Goal: Download file/media

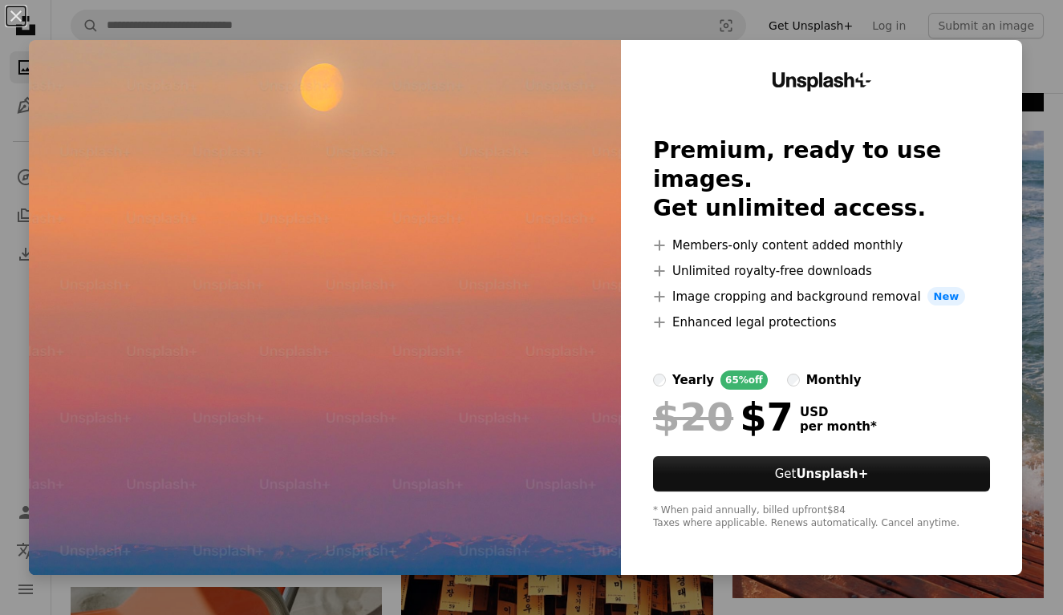
scroll to position [5641, 0]
click at [16, 22] on button "An X shape" at bounding box center [15, 15] width 19 height 19
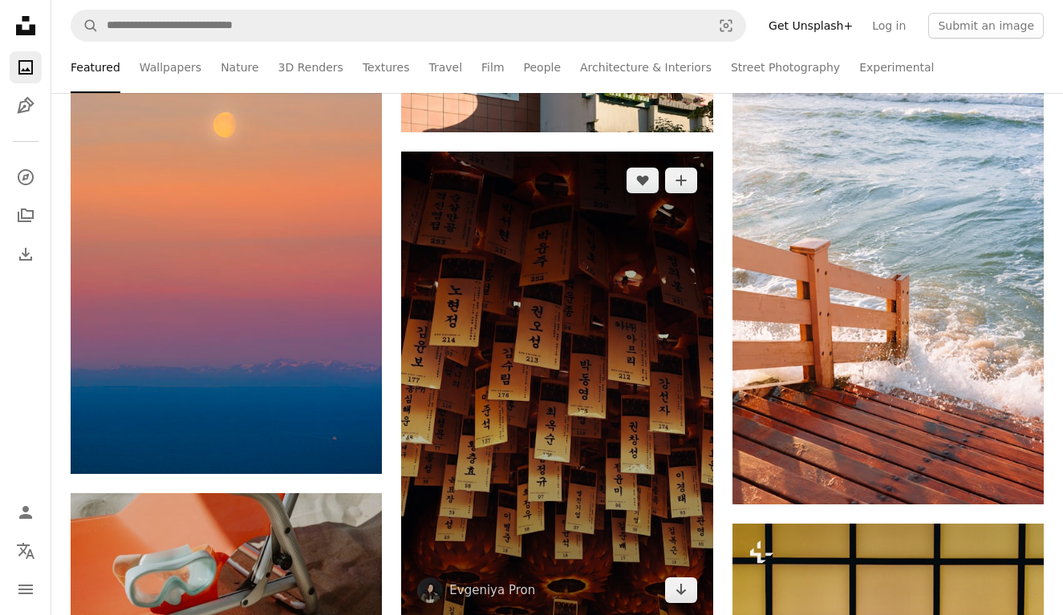
scroll to position [5736, 0]
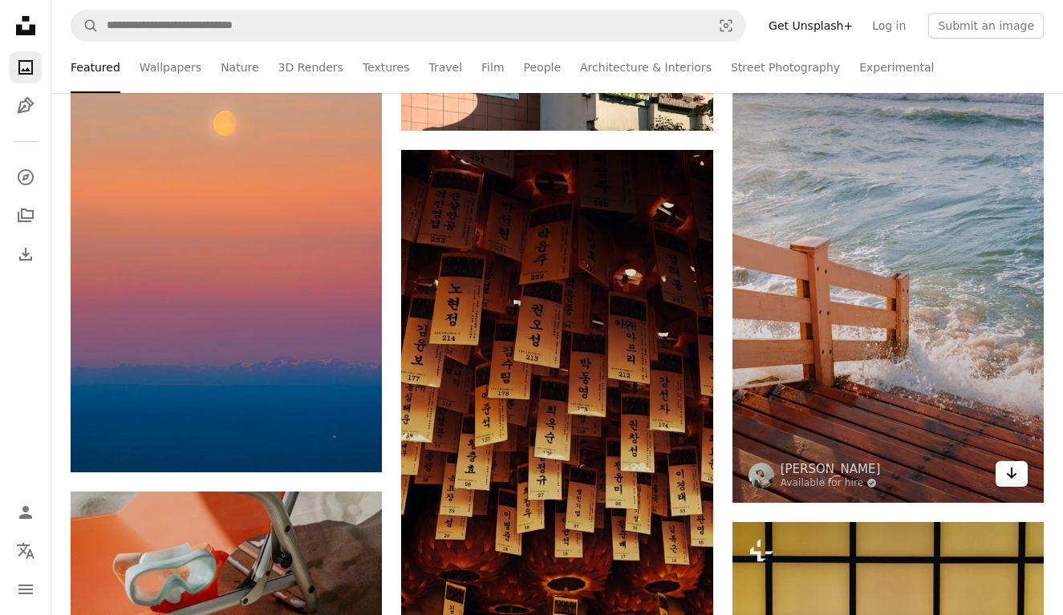
click at [1008, 477] on icon "Arrow pointing down" at bounding box center [1011, 473] width 13 height 19
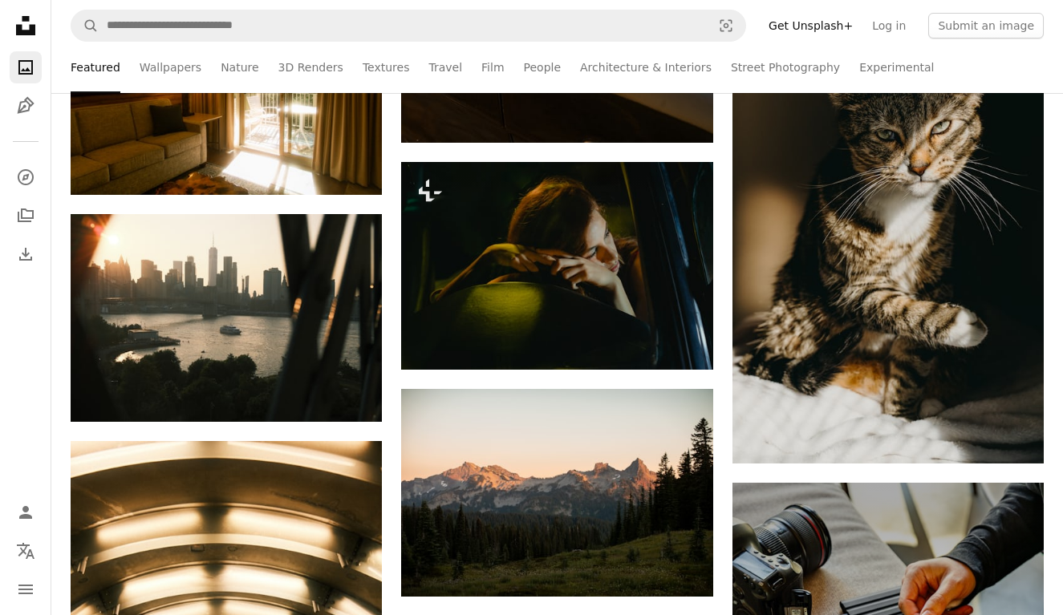
scroll to position [36476, 0]
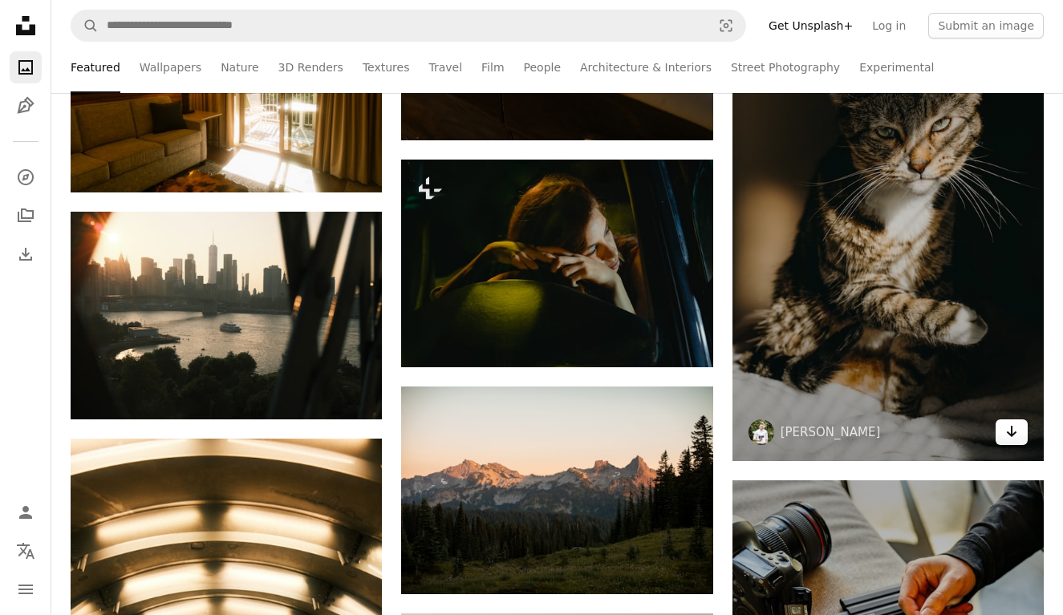
click at [1012, 431] on icon "Download" at bounding box center [1012, 431] width 10 height 11
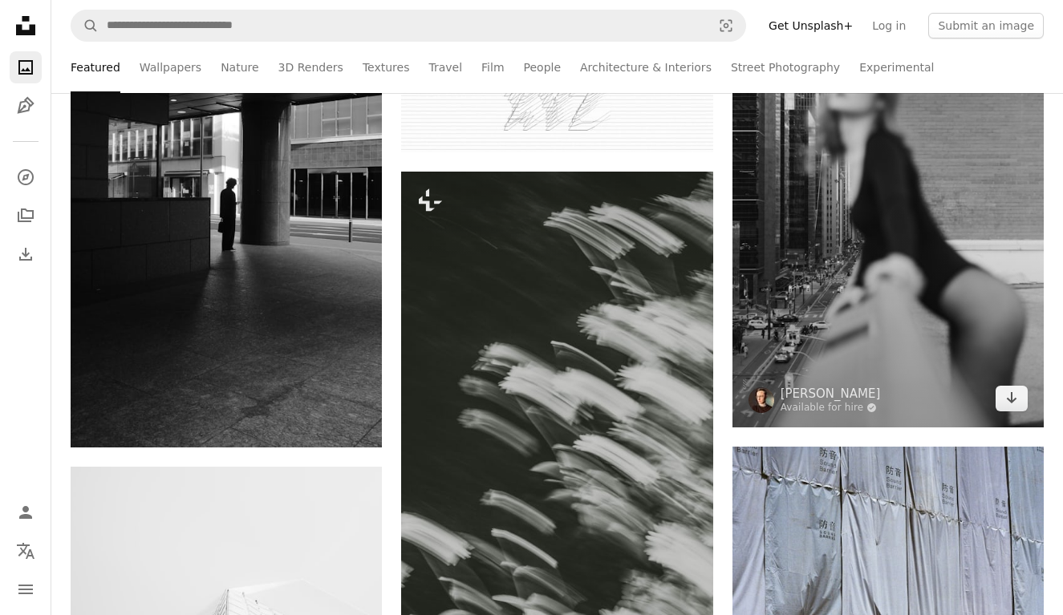
scroll to position [40000, 0]
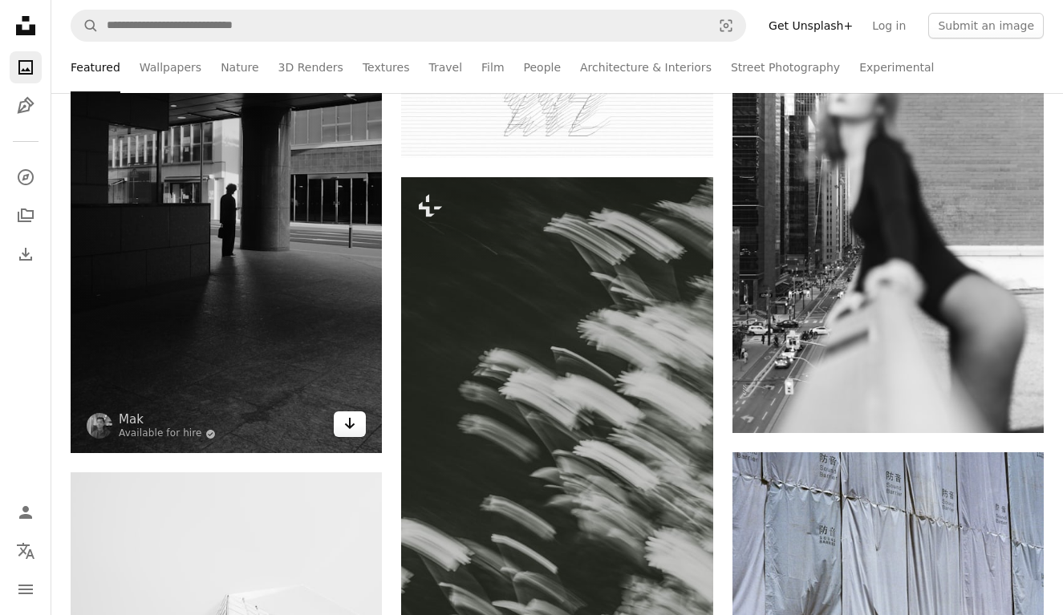
click at [358, 428] on link "Arrow pointing down" at bounding box center [350, 425] width 32 height 26
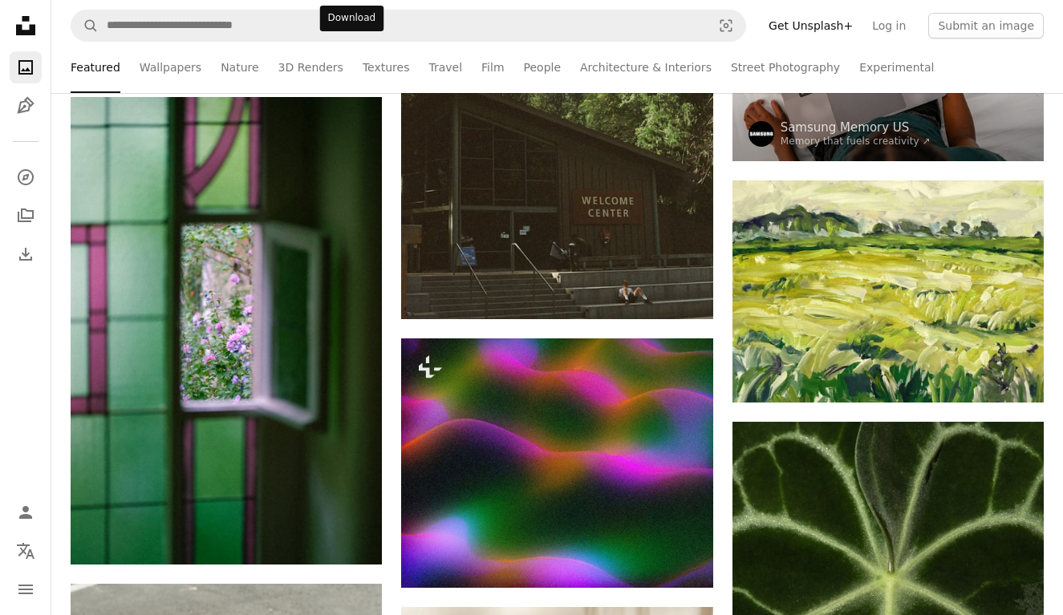
scroll to position [43447, 0]
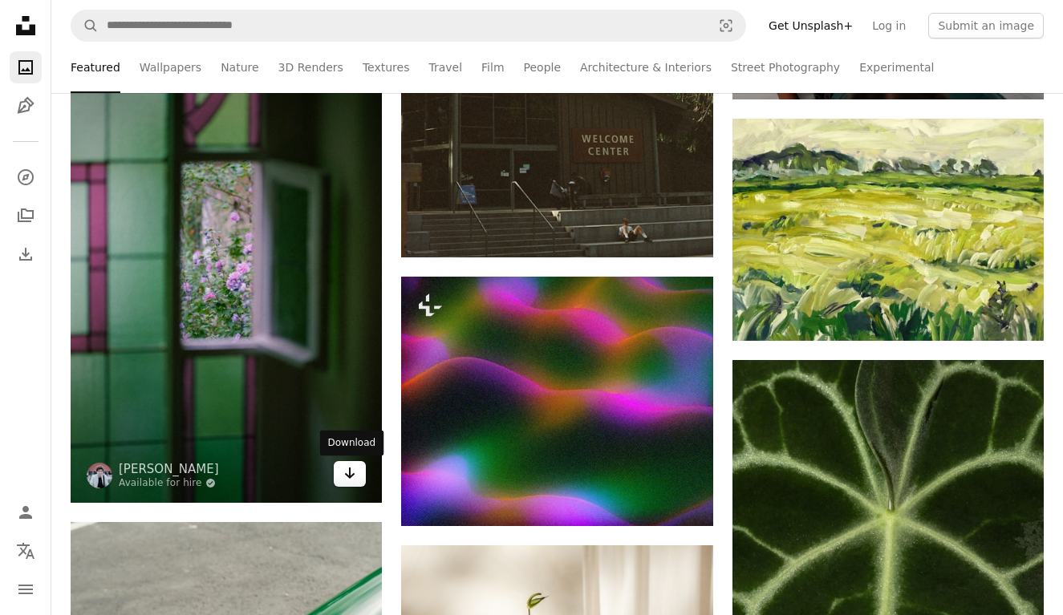
click at [359, 478] on link "Arrow pointing down" at bounding box center [350, 474] width 32 height 26
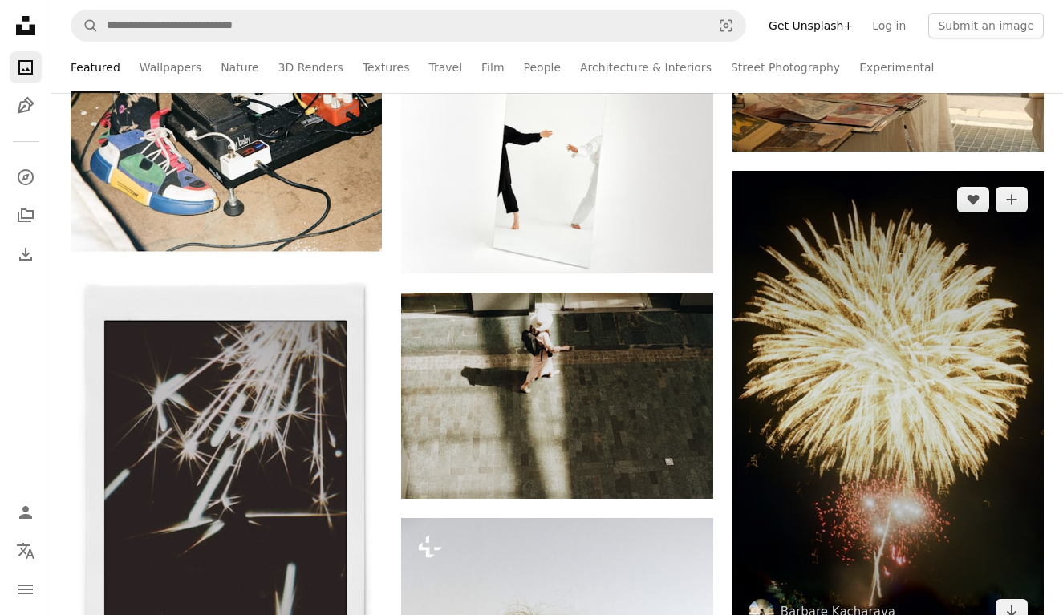
scroll to position [48422, 0]
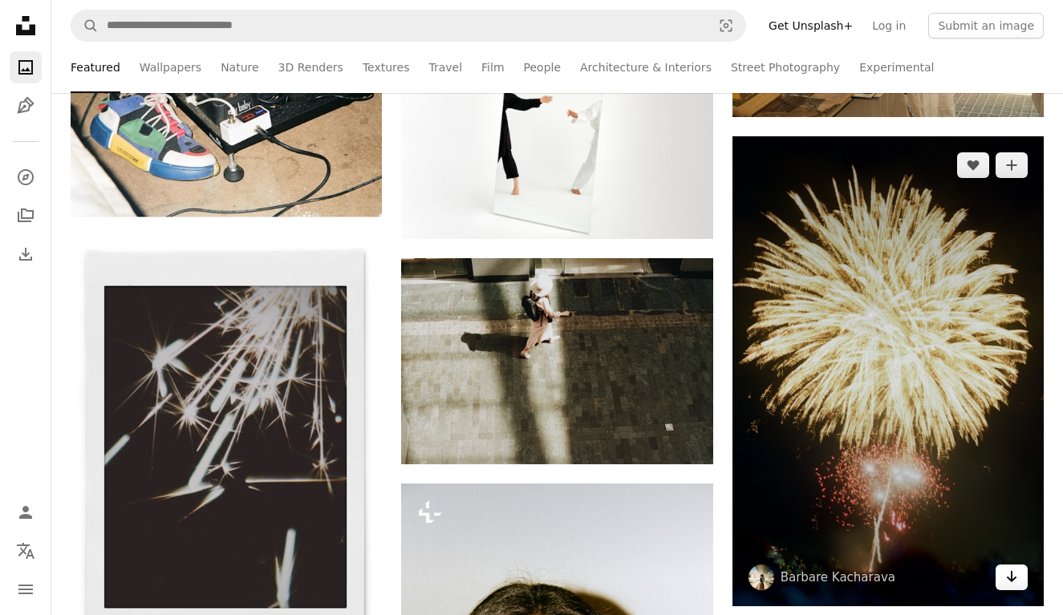
click at [1011, 583] on icon "Arrow pointing down" at bounding box center [1011, 576] width 13 height 19
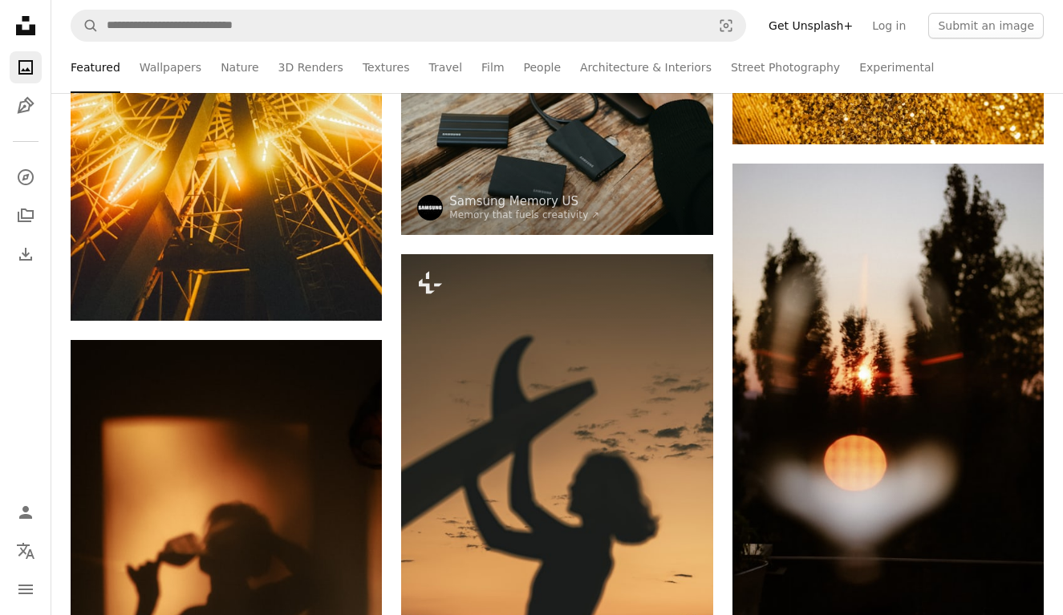
scroll to position [52286, 0]
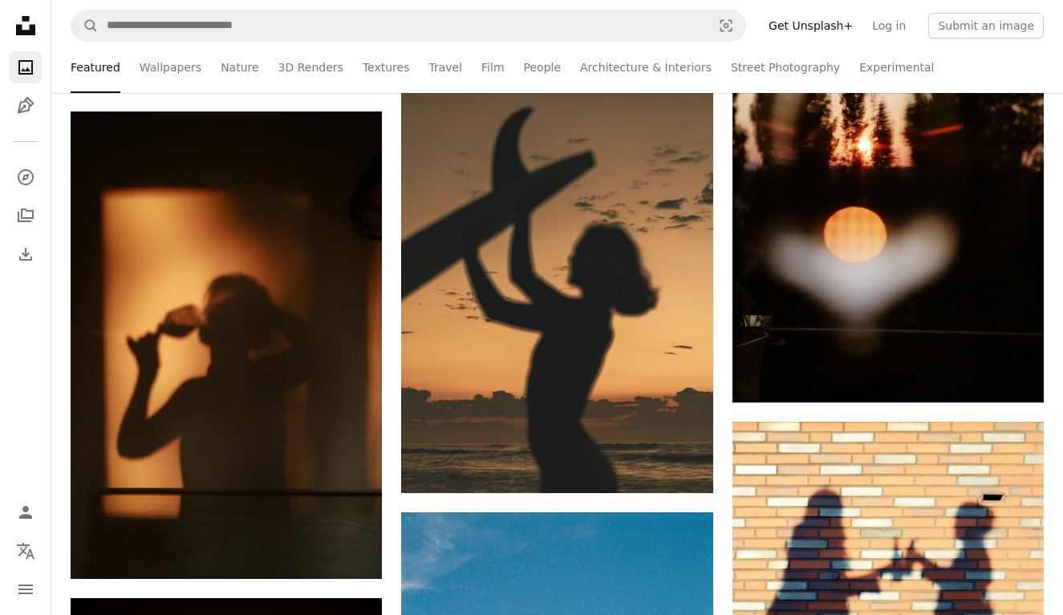
click at [498, 51] on nav "A magnifying glass Visual search Get Unsplash+ Log in Submit an image" at bounding box center [557, 25] width 1012 height 51
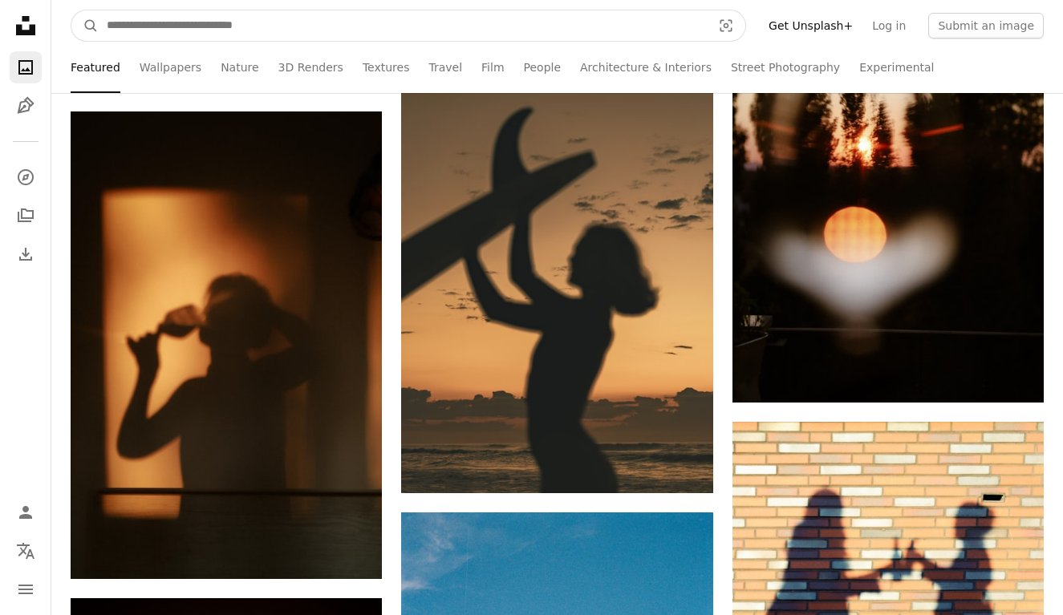
click at [486, 29] on input "Find visuals sitewide" at bounding box center [403, 25] width 608 height 30
type input "**********"
click at [85, 26] on button "A magnifying glass" at bounding box center [84, 25] width 27 height 30
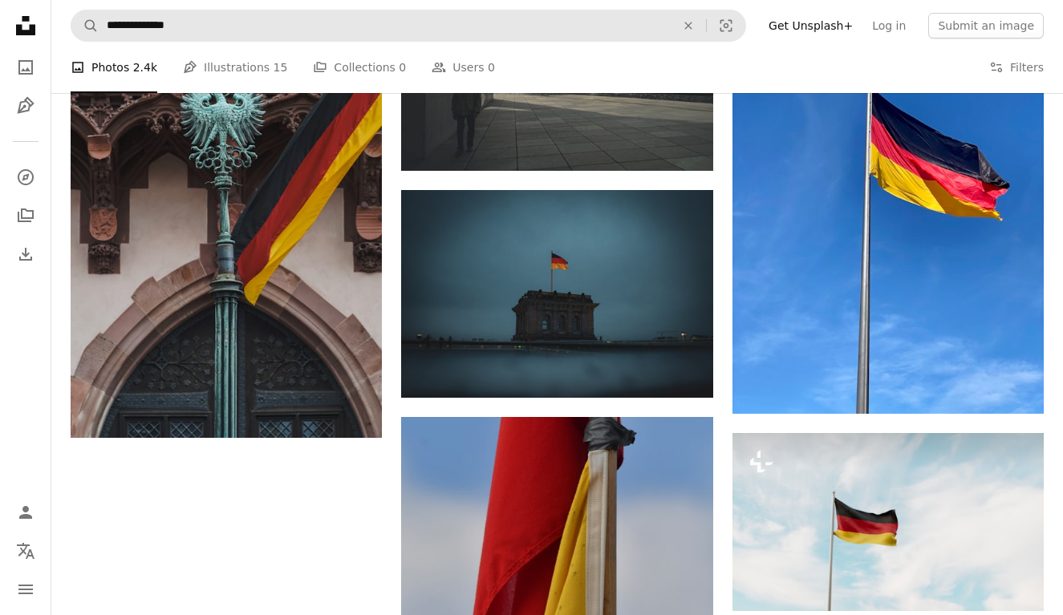
scroll to position [1025, 0]
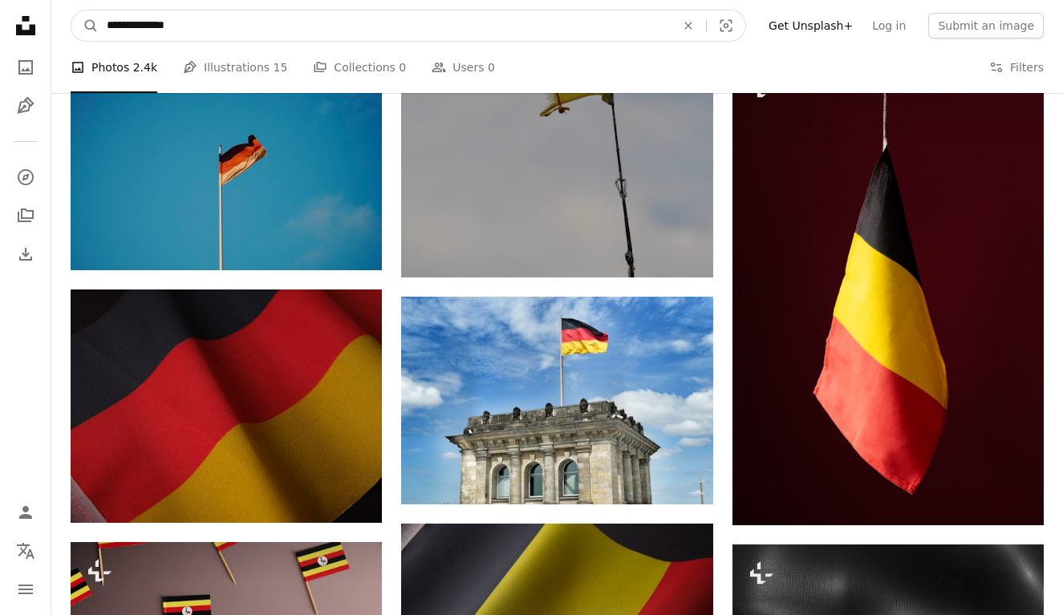
click at [149, 26] on input "**********" at bounding box center [385, 25] width 572 height 30
click at [143, 27] on input "**********" at bounding box center [385, 25] width 572 height 30
click at [144, 27] on input "**********" at bounding box center [385, 25] width 572 height 30
type input "**********"
click at [85, 26] on button "A magnifying glass" at bounding box center [84, 25] width 27 height 30
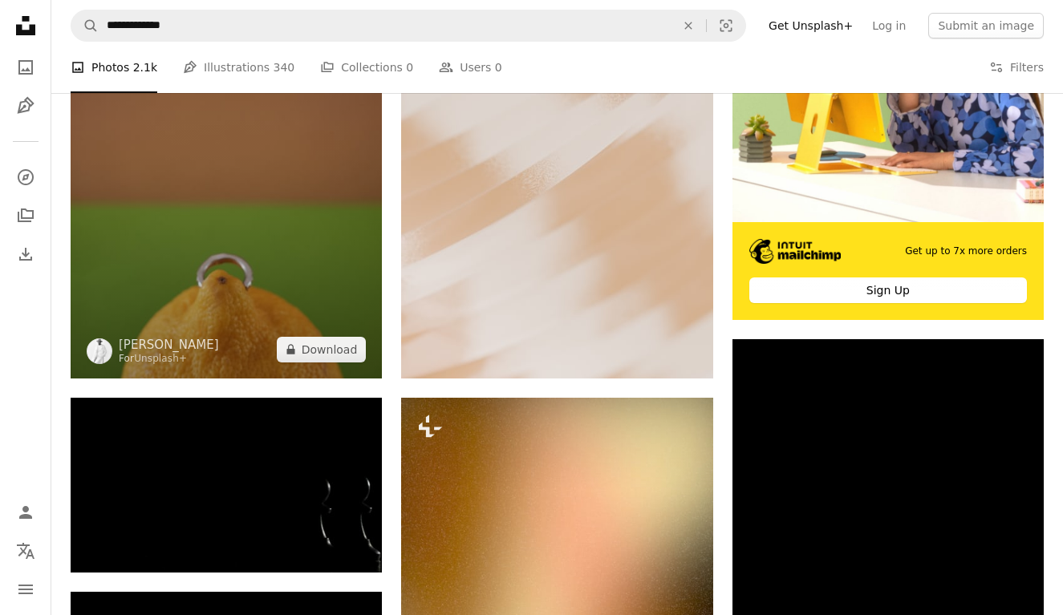
scroll to position [486, 0]
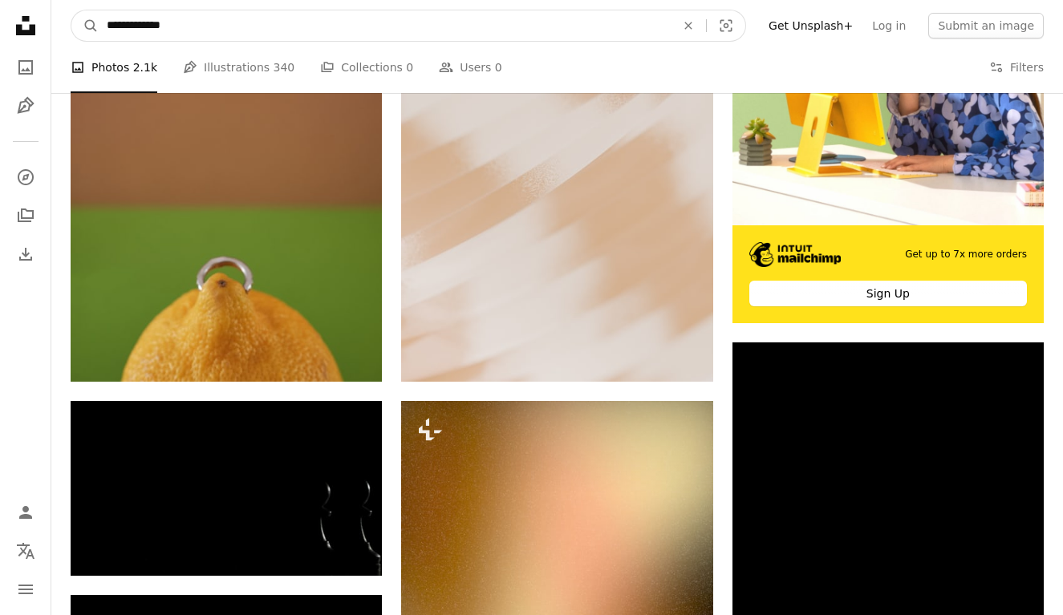
click at [208, 28] on input "**********" at bounding box center [385, 25] width 572 height 30
type input "**********"
click at [85, 26] on button "A magnifying glass" at bounding box center [84, 25] width 27 height 30
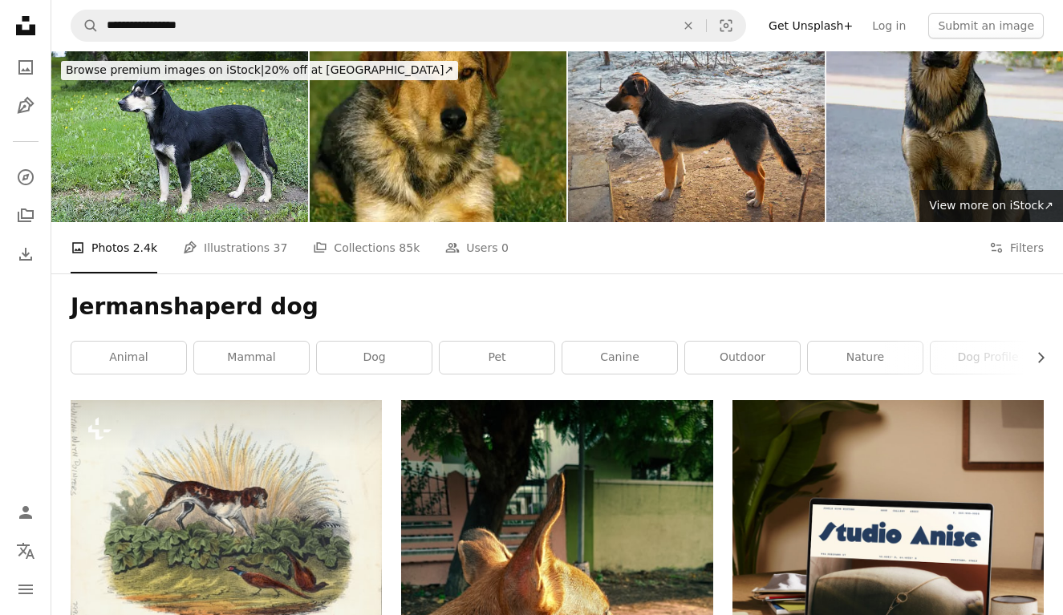
click at [925, 133] on img at bounding box center [954, 136] width 257 height 171
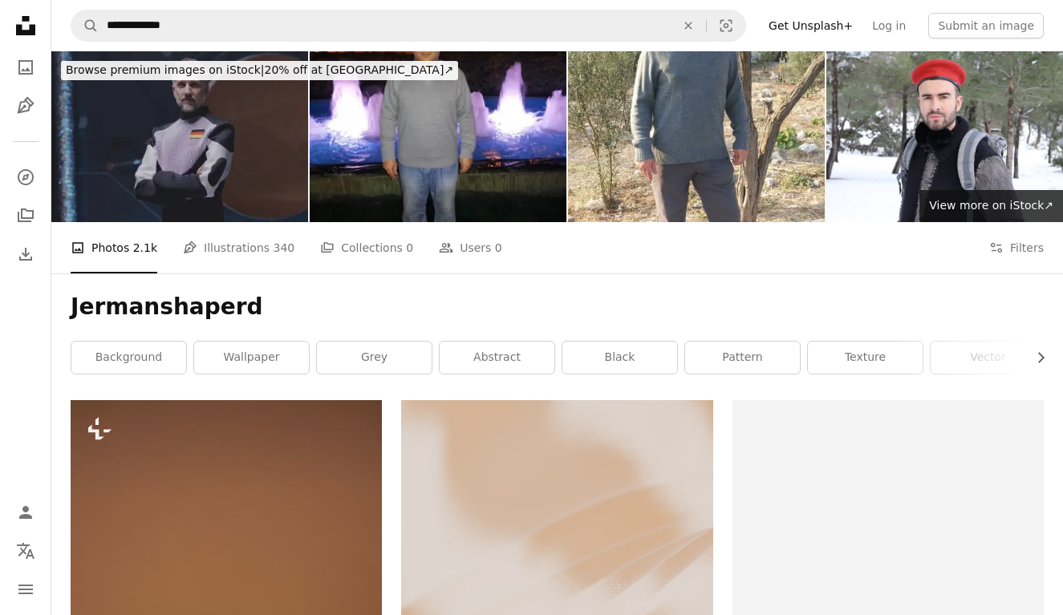
scroll to position [486, 0]
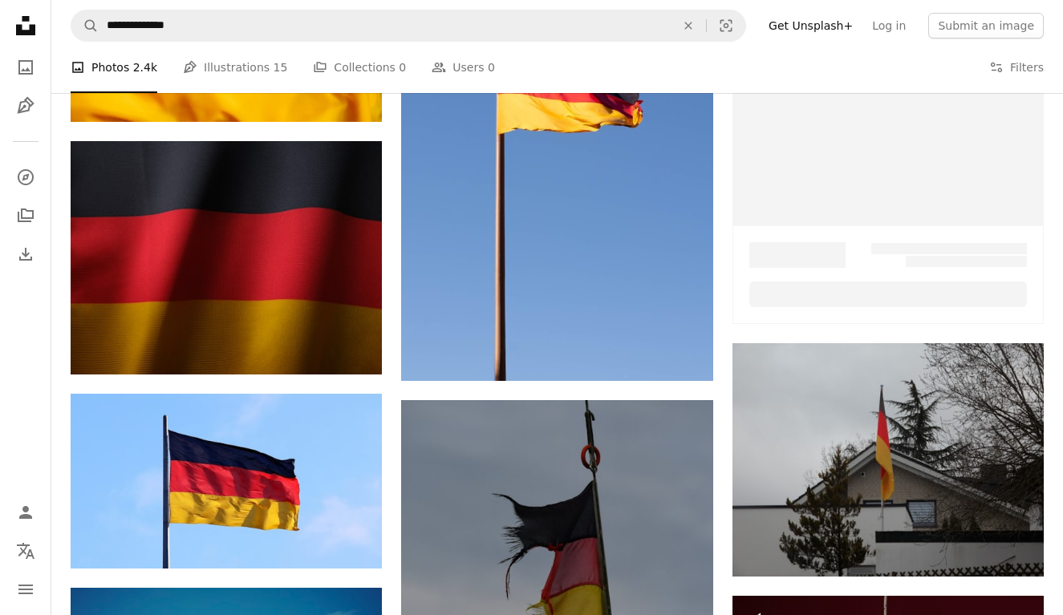
scroll to position [1025, 0]
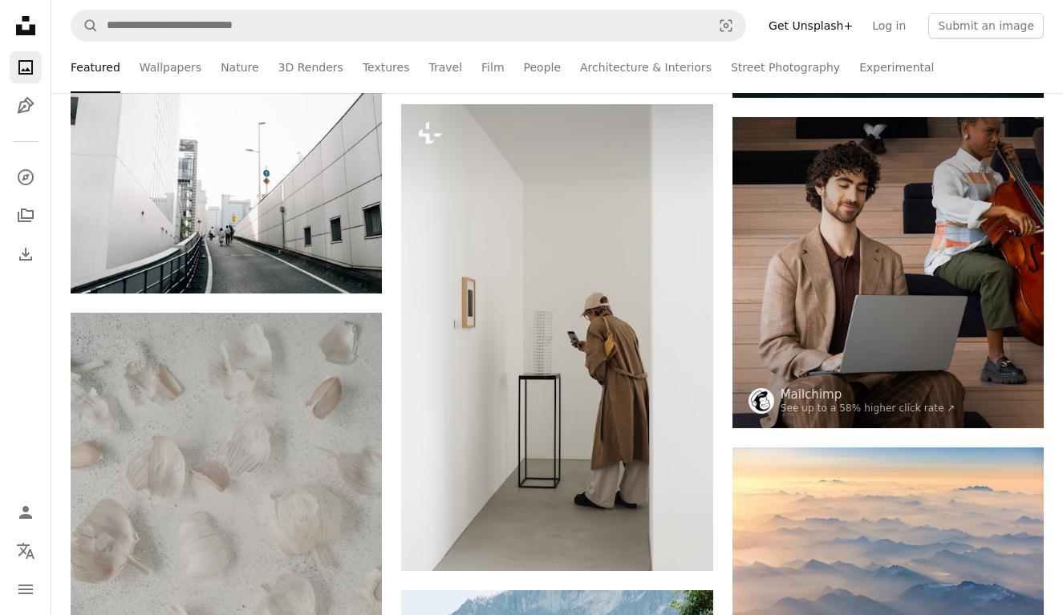
scroll to position [52286, 0]
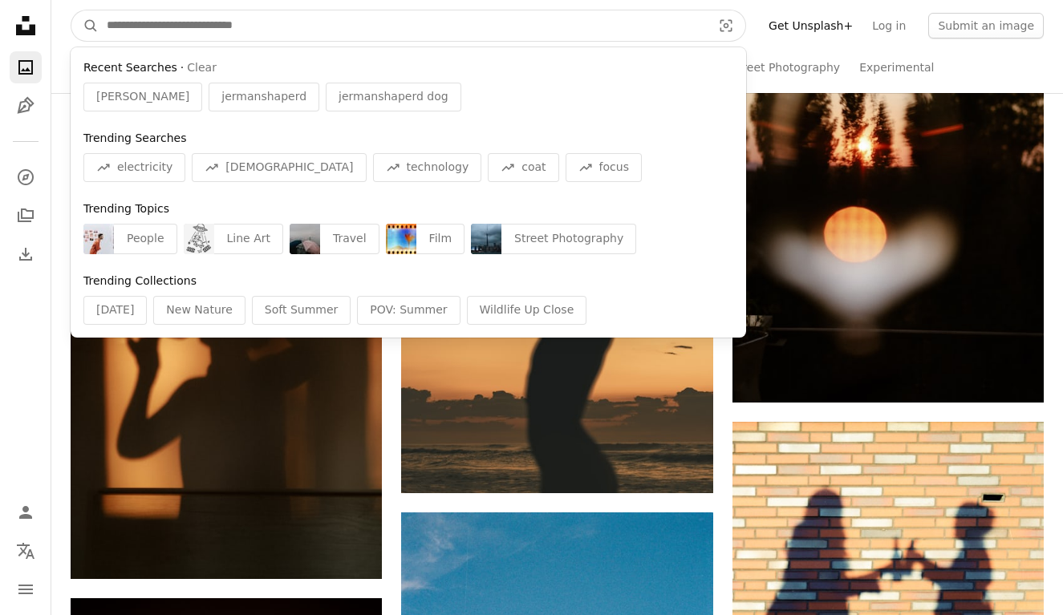
click at [379, 34] on input "Find visuals sitewide" at bounding box center [403, 25] width 608 height 30
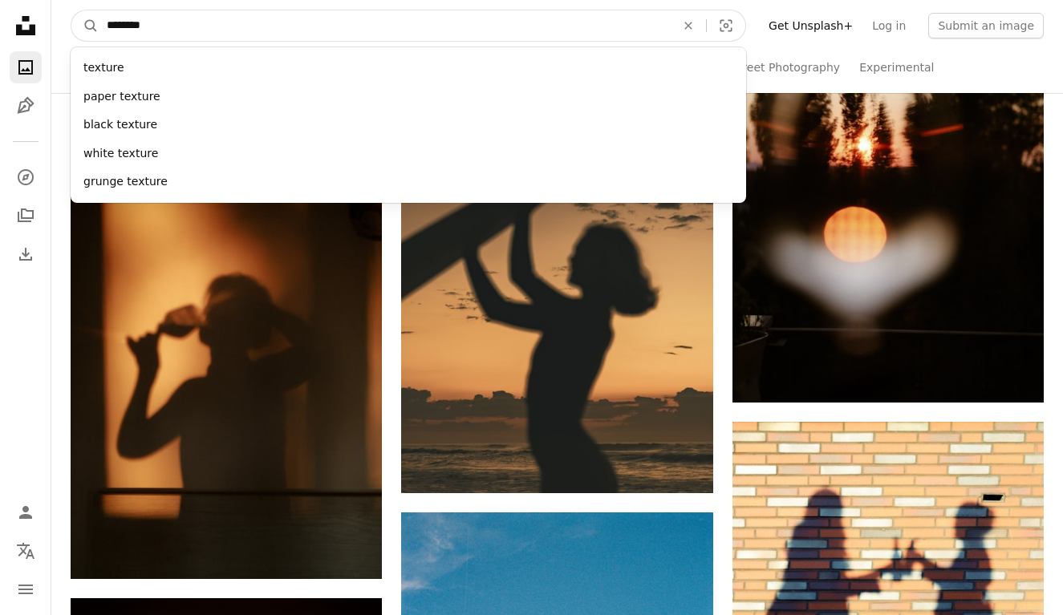
type input "********"
click at [85, 26] on button "A magnifying glass" at bounding box center [84, 25] width 27 height 30
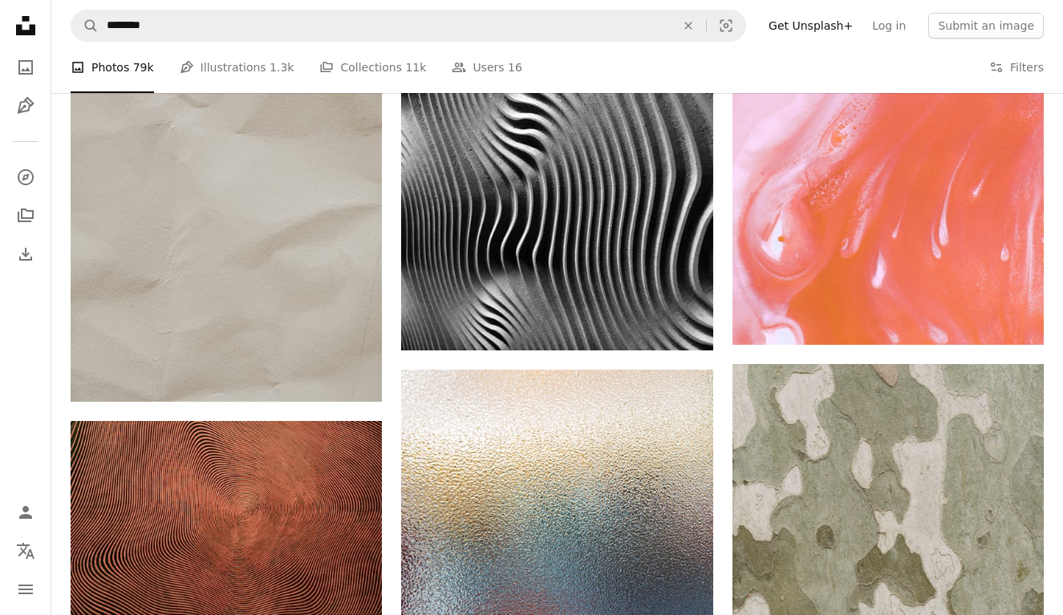
scroll to position [933, 0]
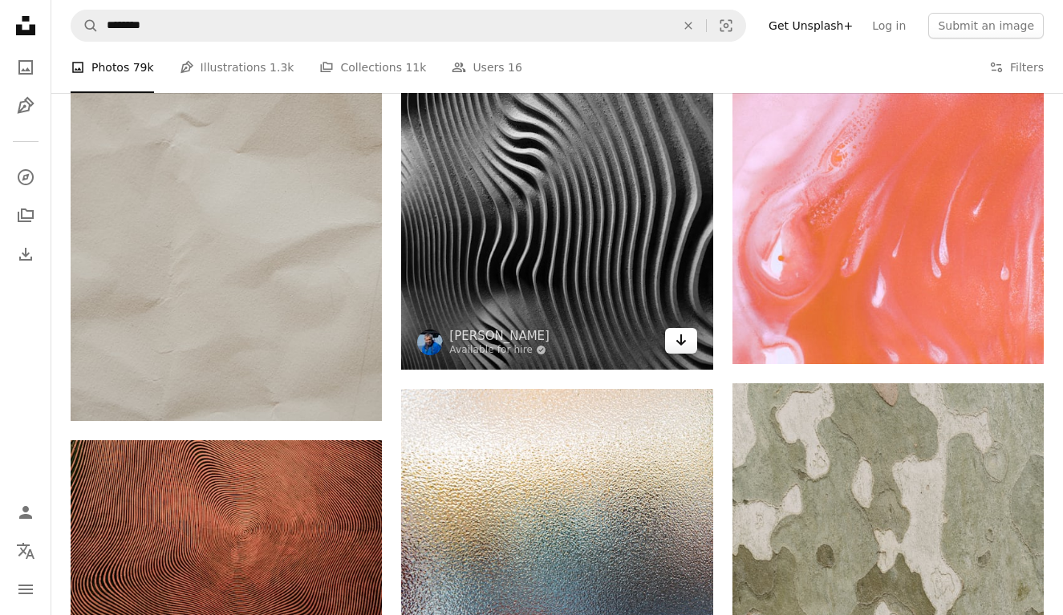
click at [684, 335] on icon "Arrow pointing down" at bounding box center [681, 340] width 13 height 19
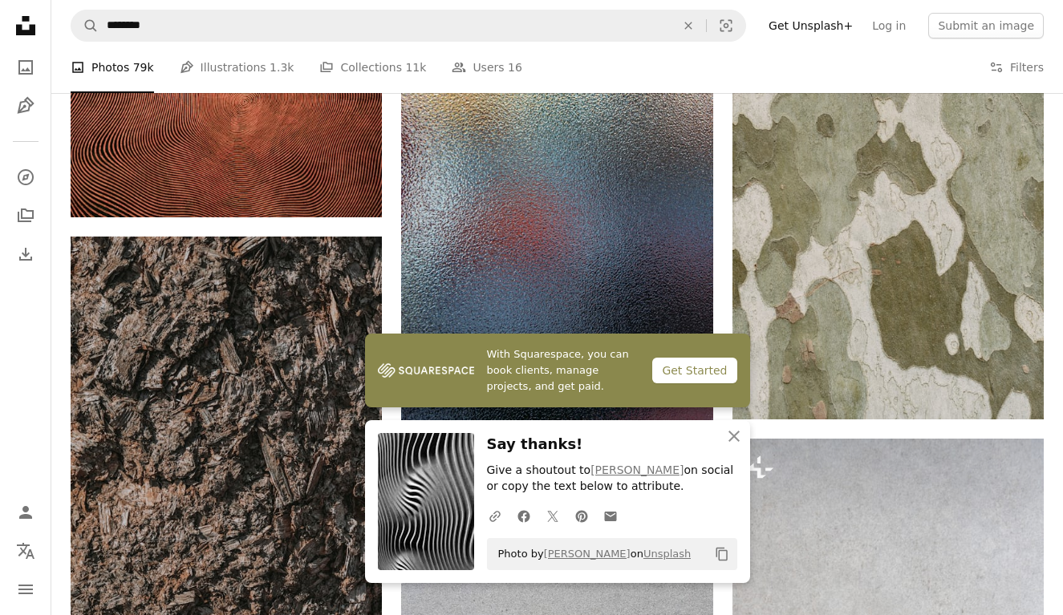
scroll to position [1417, 0]
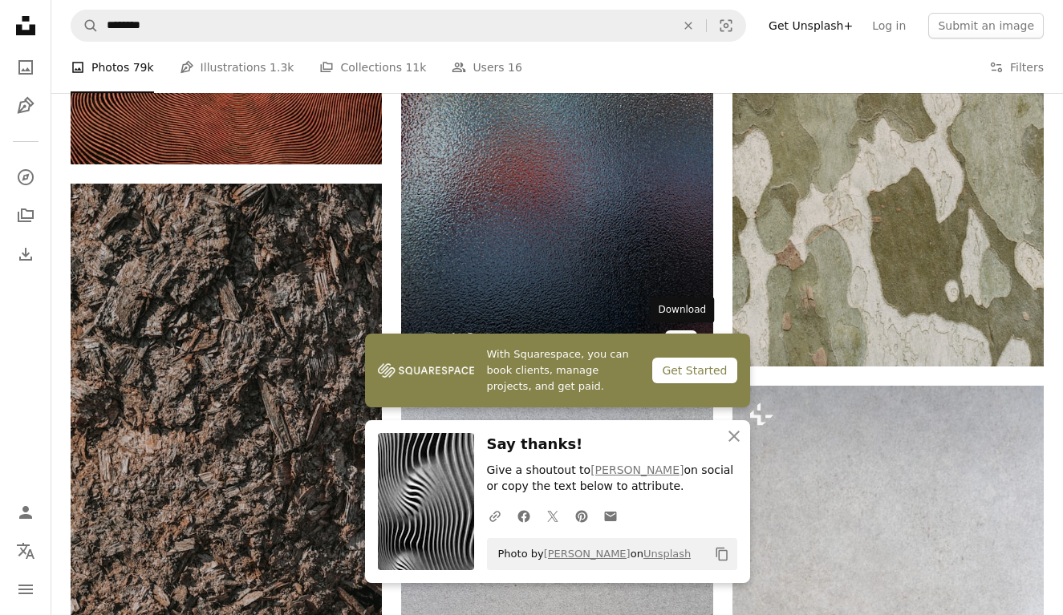
click at [682, 334] on icon "Arrow pointing down" at bounding box center [681, 342] width 13 height 19
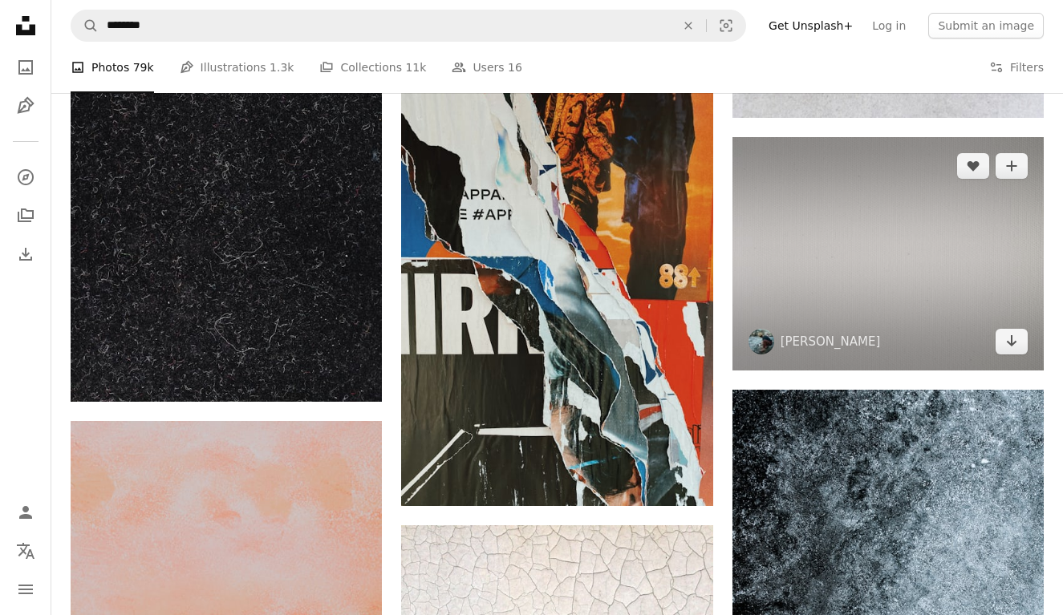
scroll to position [2141, 0]
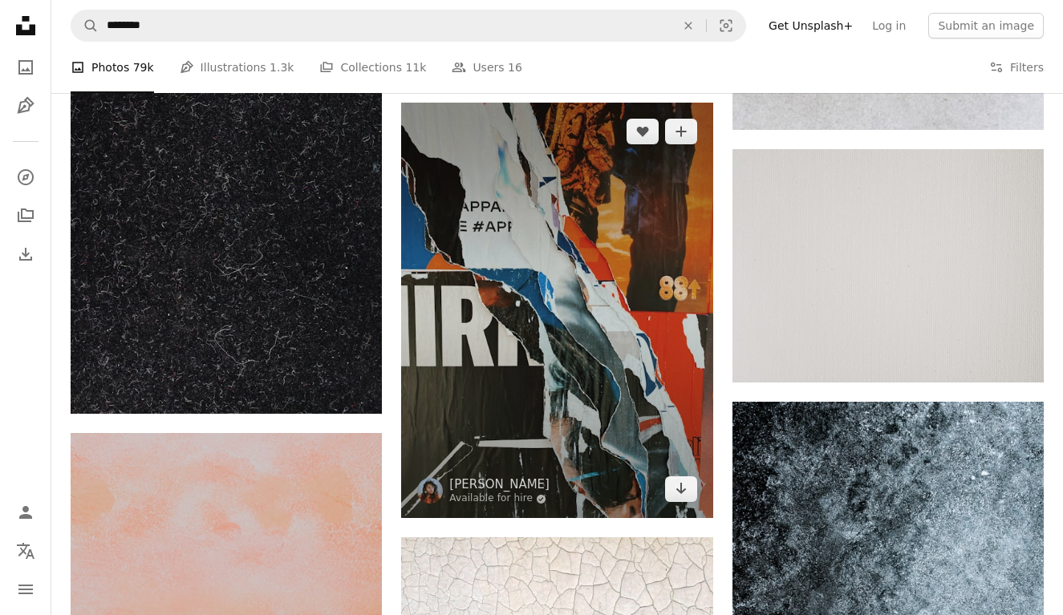
click at [697, 492] on img at bounding box center [556, 311] width 311 height 416
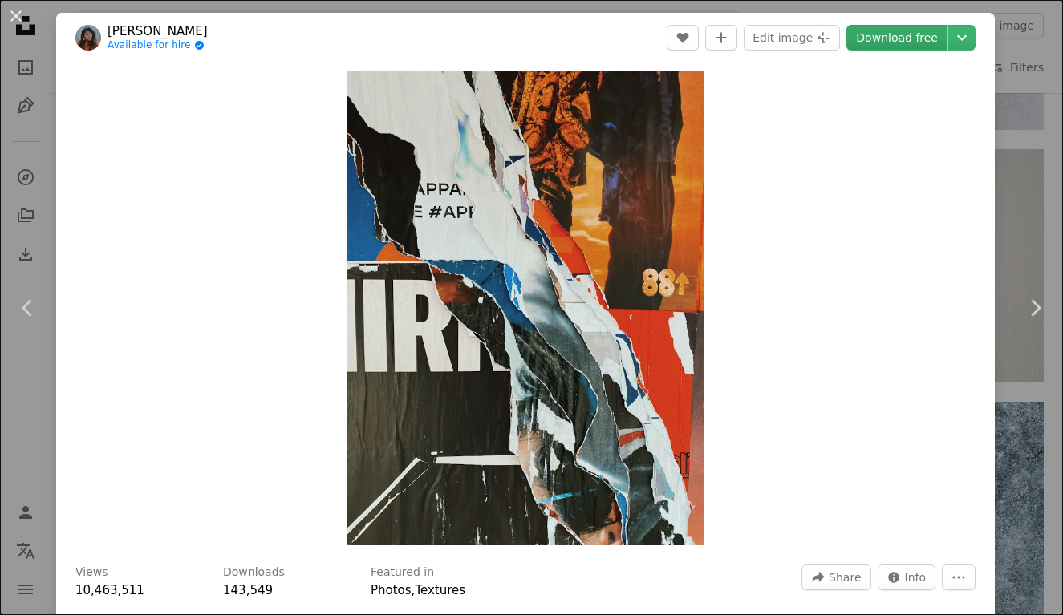
click at [903, 38] on link "Download free" at bounding box center [896, 38] width 101 height 26
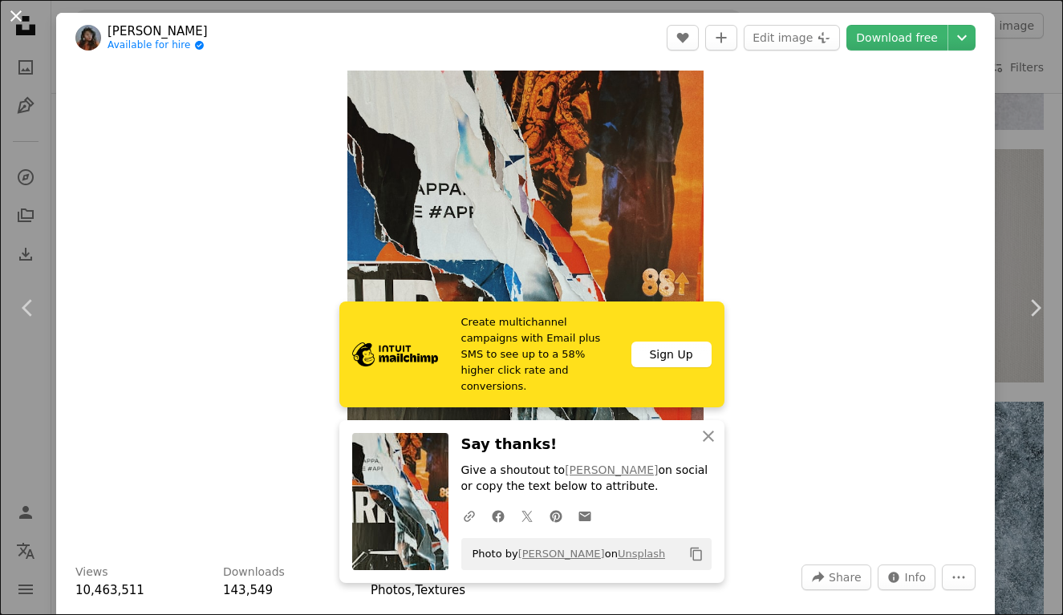
click at [15, 14] on button "An X shape" at bounding box center [15, 15] width 19 height 19
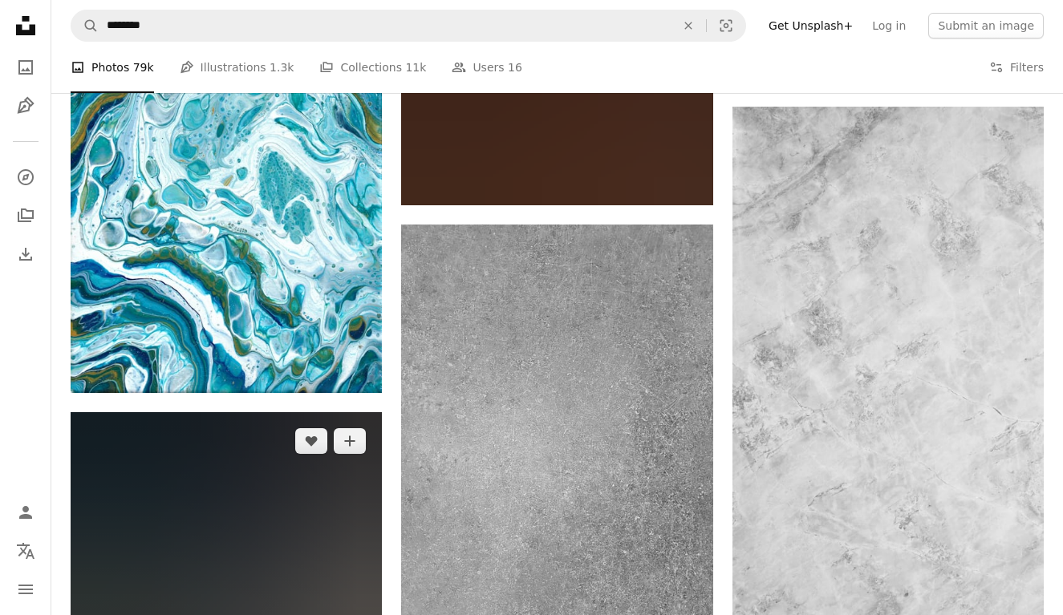
scroll to position [5042, 0]
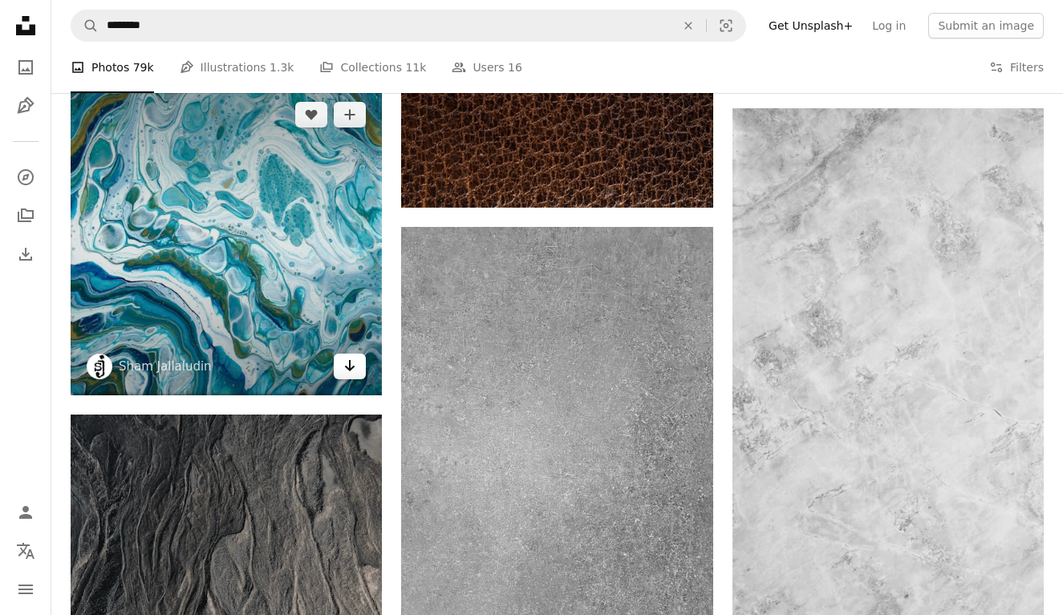
click at [351, 364] on icon "Download" at bounding box center [350, 365] width 10 height 11
